Goal: Information Seeking & Learning: Learn about a topic

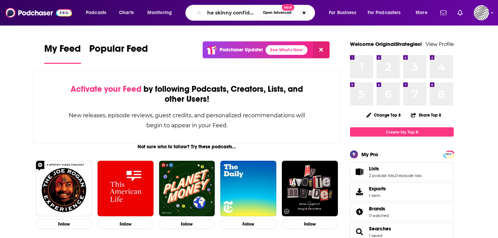
type input "the skinny confidential"
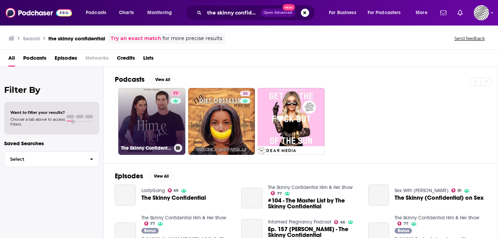
click at [126, 121] on link "77 The Skinny Confidential Him & Her Show" at bounding box center [151, 121] width 67 height 67
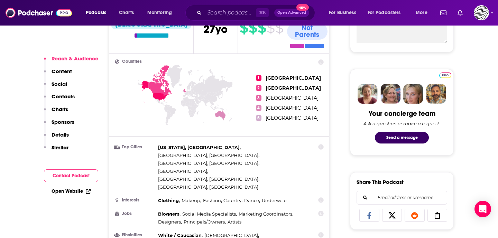
scroll to position [293, 0]
